Goal: Task Accomplishment & Management: Manage account settings

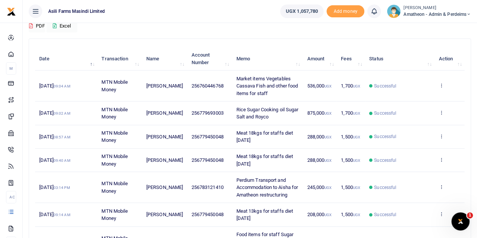
scroll to position [75, 0]
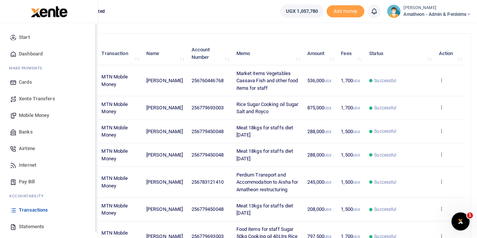
click at [21, 225] on span "Statements" at bounding box center [31, 227] width 25 height 8
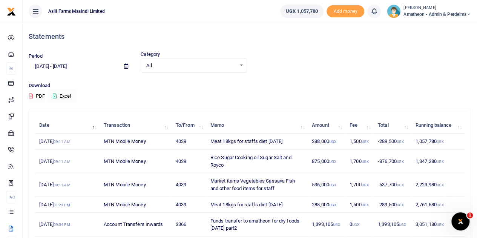
click at [125, 66] on icon at bounding box center [126, 66] width 4 height 5
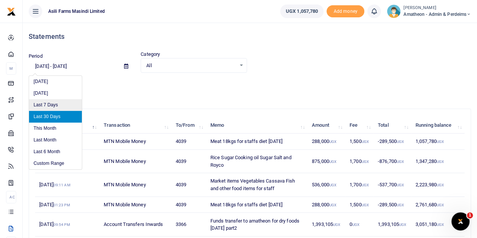
click at [56, 103] on li "Last 7 Days" at bounding box center [55, 105] width 53 height 12
type input "09/11/2025 - 09/17/2025"
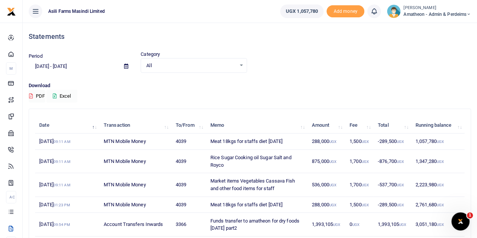
click at [64, 94] on button "Excel" at bounding box center [61, 96] width 31 height 13
